Goal: Information Seeking & Learning: Learn about a topic

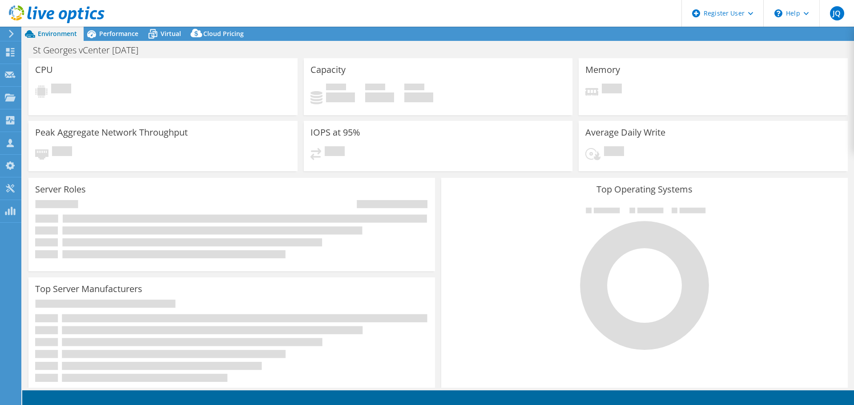
select select "USD"
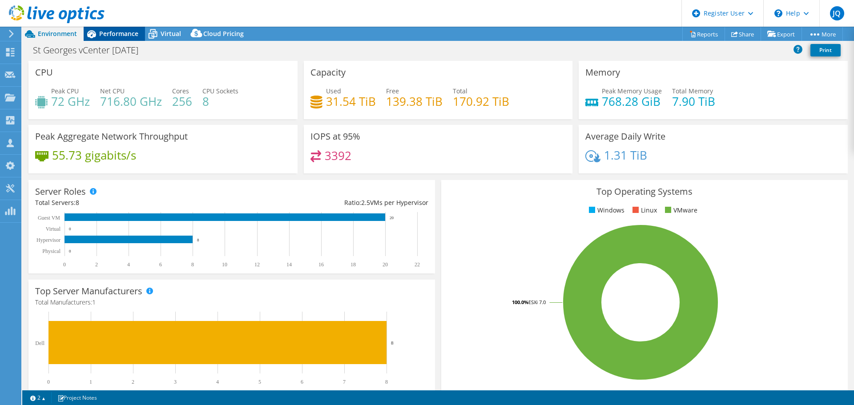
click at [129, 33] on span "Performance" at bounding box center [118, 33] width 39 height 8
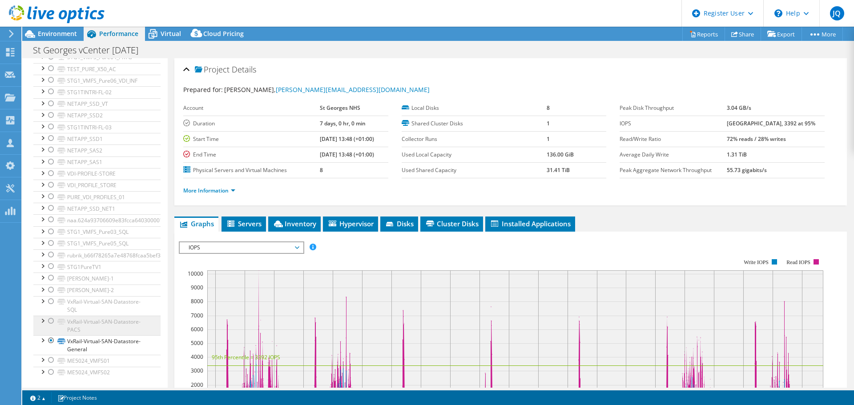
scroll to position [336, 0]
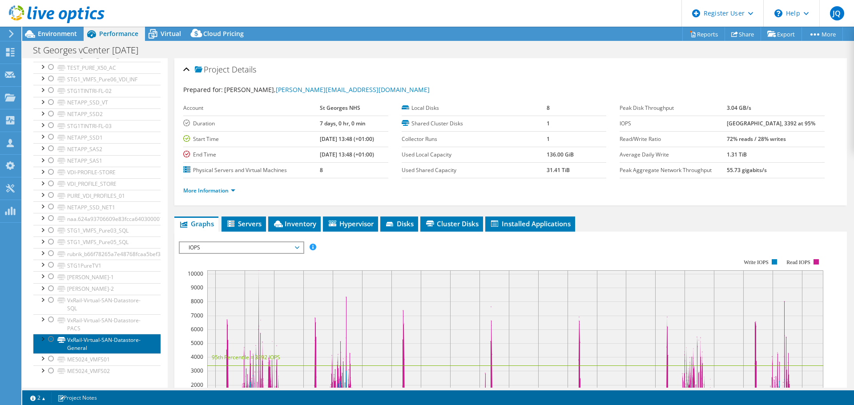
click at [91, 346] on link "VxRail-Virtual-SAN-Datastore-General" at bounding box center [96, 344] width 127 height 20
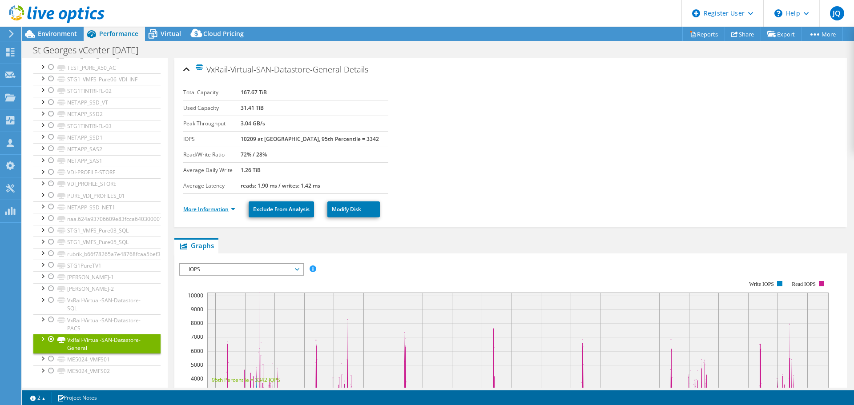
click at [229, 209] on link "More Information" at bounding box center [209, 209] width 52 height 8
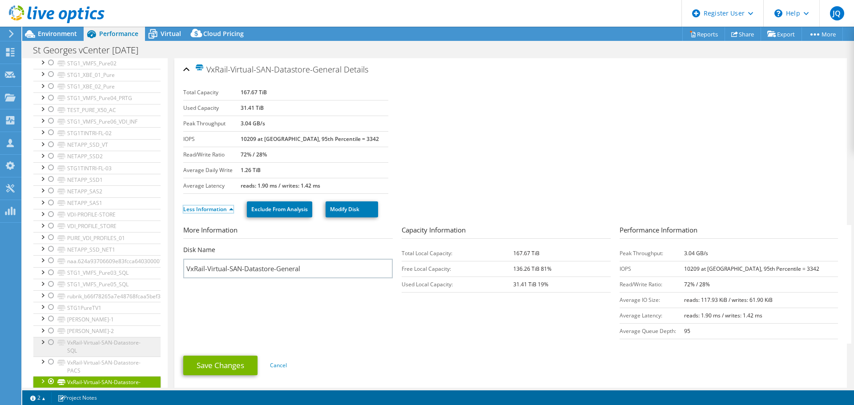
scroll to position [311, 0]
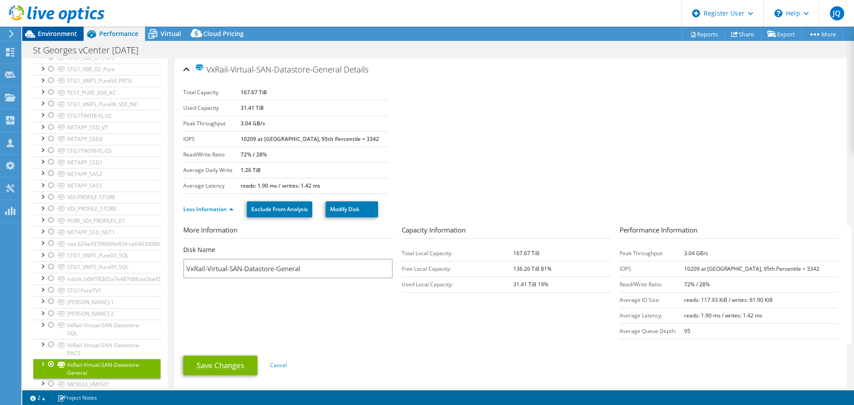
click at [64, 38] on div "Environment" at bounding box center [52, 34] width 61 height 14
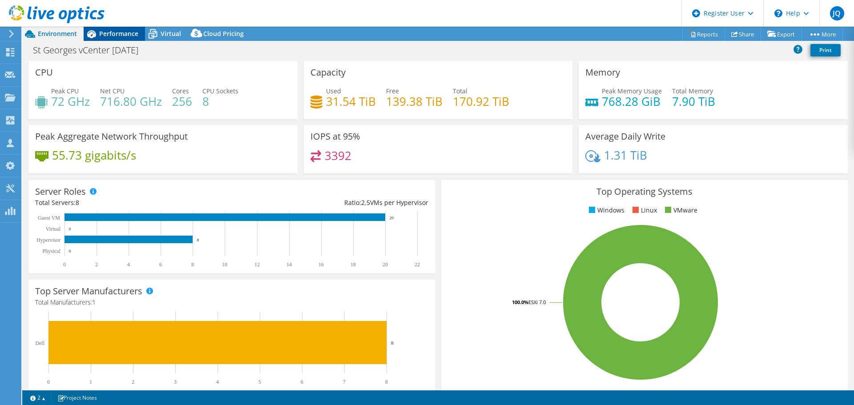
click at [122, 32] on span "Performance" at bounding box center [118, 33] width 39 height 8
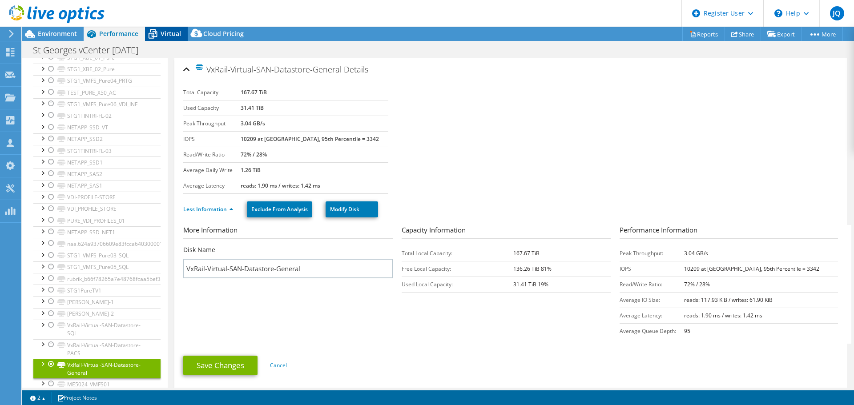
click at [159, 33] on icon at bounding box center [153, 34] width 16 height 16
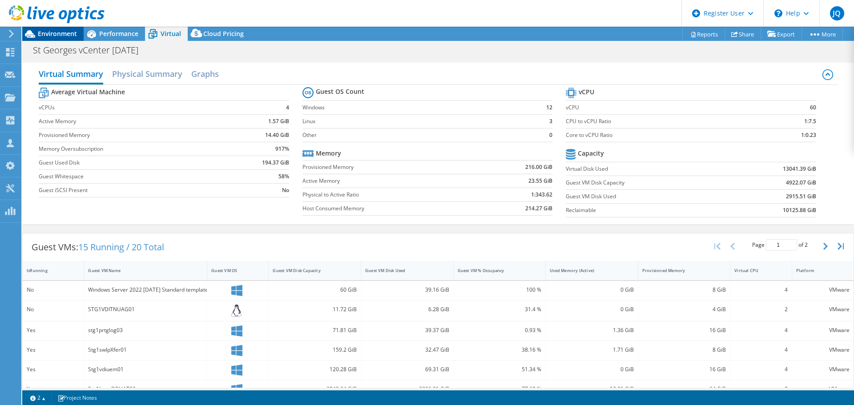
click at [59, 34] on span "Environment" at bounding box center [57, 33] width 39 height 8
